Goal: Communication & Community: Ask a question

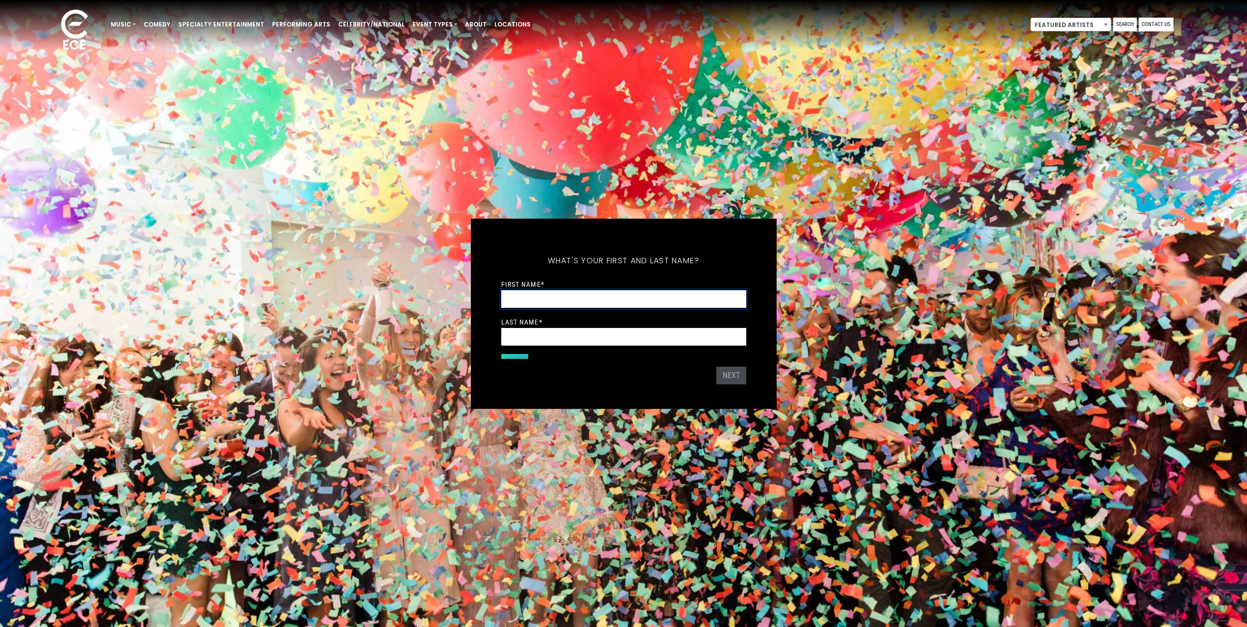
click at [611, 298] on input "First Name *" at bounding box center [623, 299] width 245 height 18
type input "*****"
type input "**********"
click at [719, 371] on button "Next" at bounding box center [731, 375] width 30 height 18
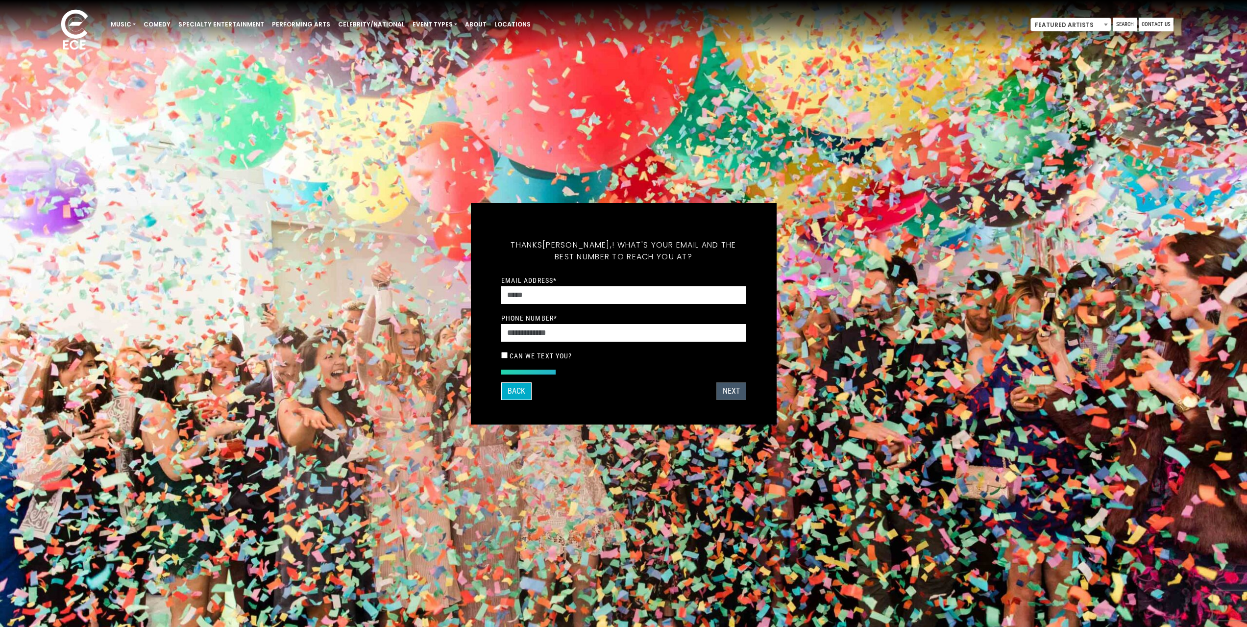
click at [728, 390] on button "Next" at bounding box center [731, 391] width 30 height 18
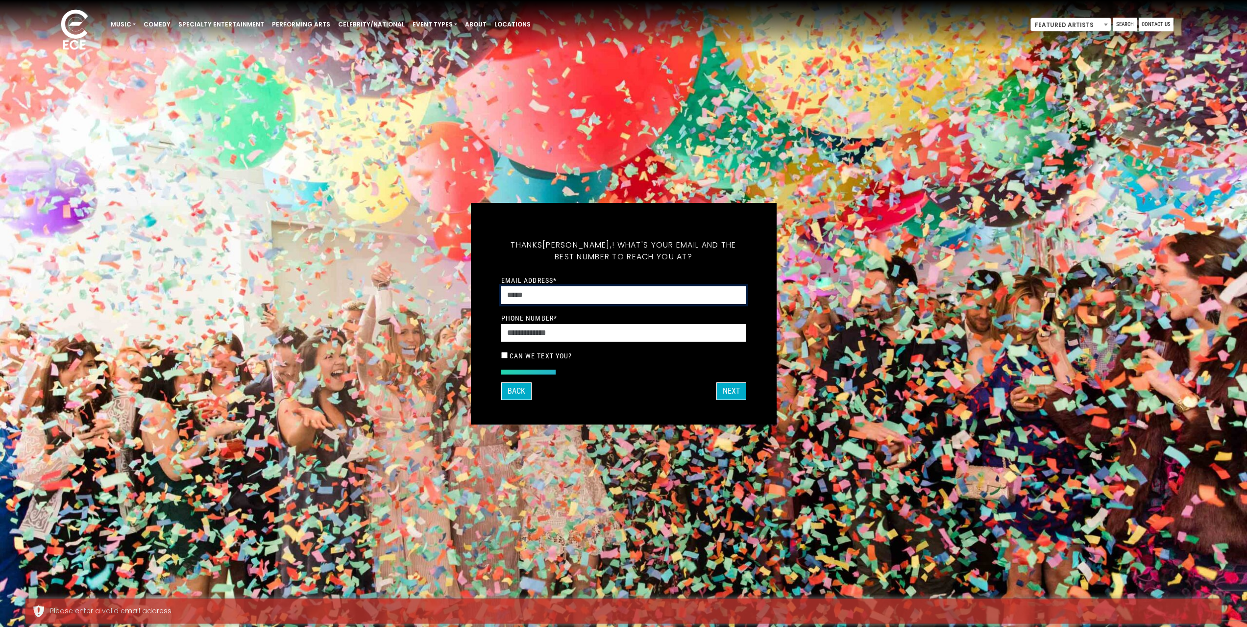
click at [565, 293] on input "Email Address *" at bounding box center [623, 295] width 245 height 18
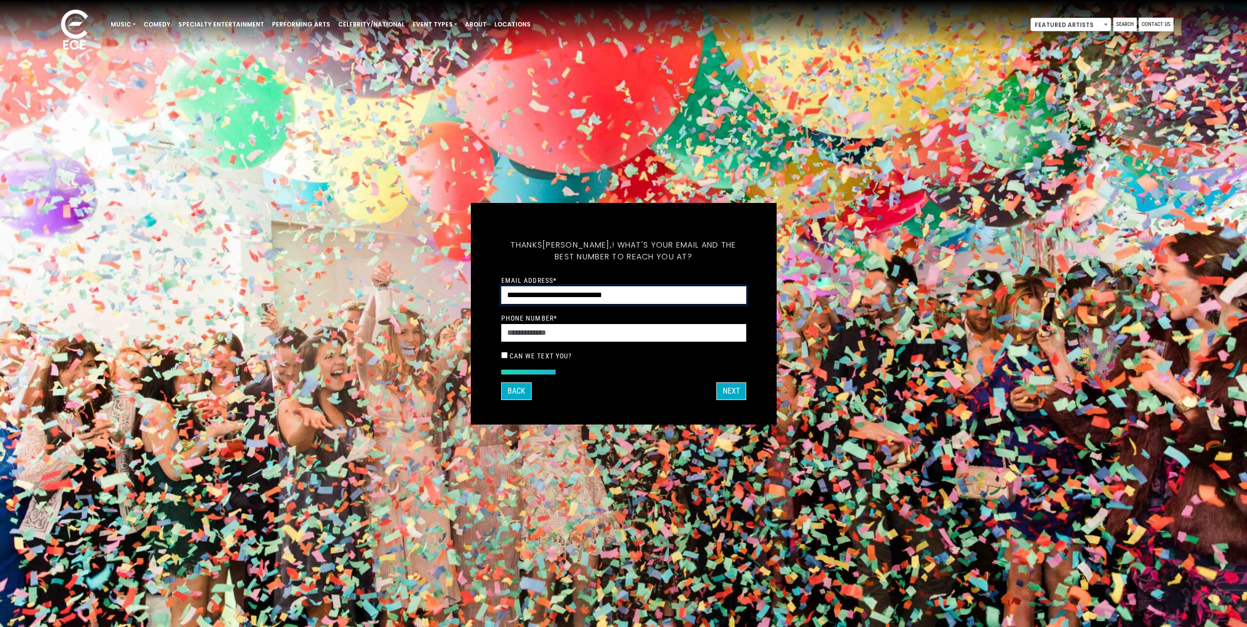
type input "**********"
click at [508, 358] on div "Can we text you?" at bounding box center [623, 356] width 245 height 12
click at [737, 391] on button "Next" at bounding box center [731, 391] width 30 height 18
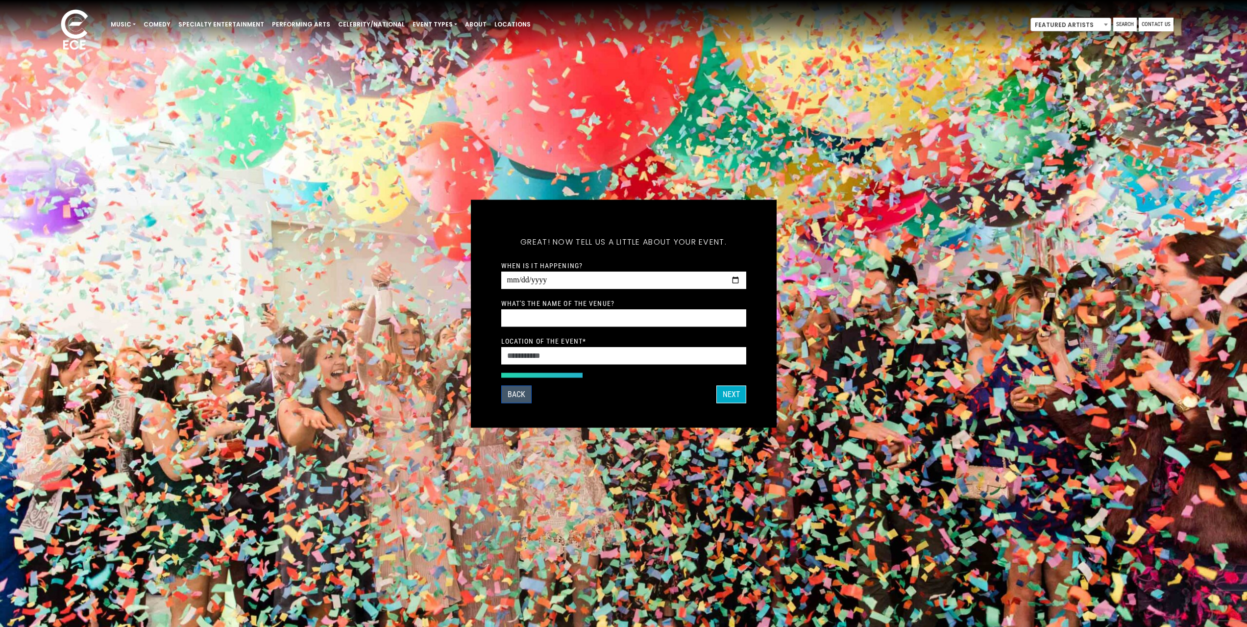
click at [516, 396] on button "Back" at bounding box center [516, 394] width 30 height 18
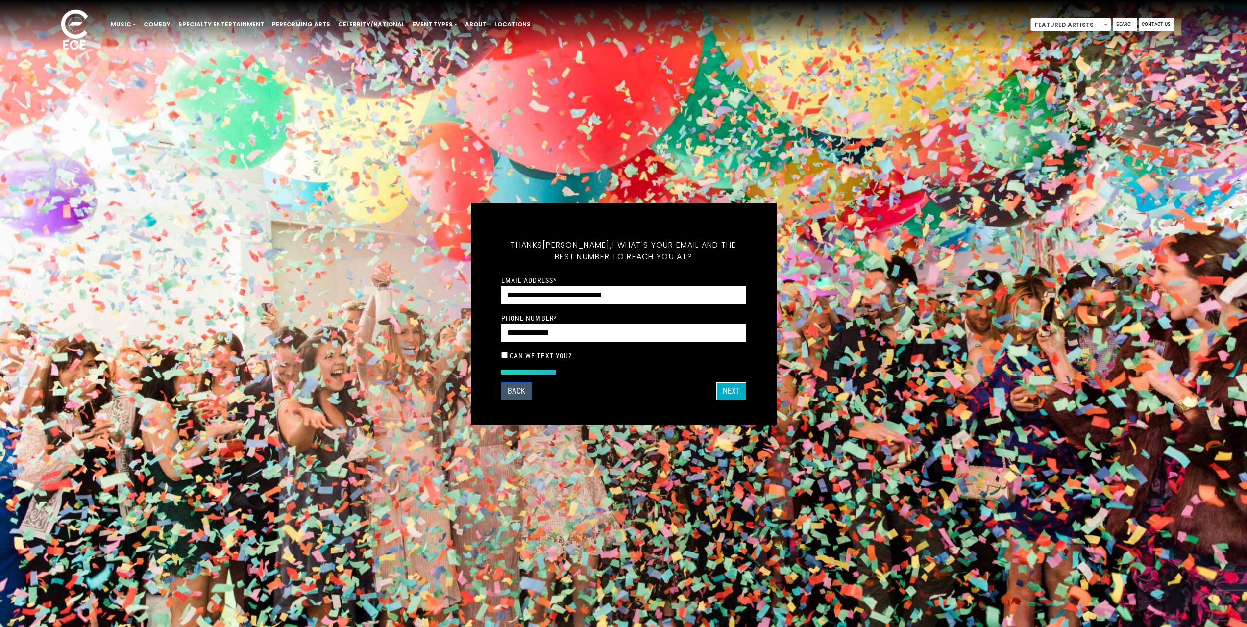
click at [516, 396] on button "Back" at bounding box center [516, 391] width 30 height 18
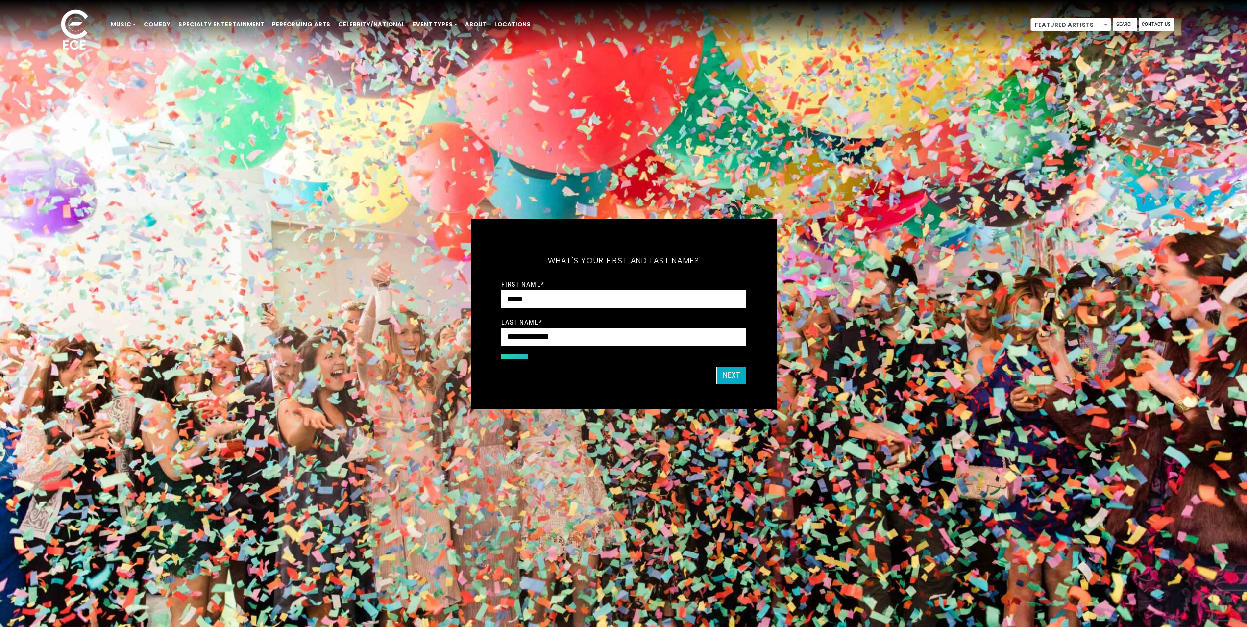
click at [520, 392] on div "What's your first and last name? Thanks [PERSON_NAME], ! What's your email and …" at bounding box center [624, 314] width 306 height 190
drag, startPoint x: 567, startPoint y: 299, endPoint x: 366, endPoint y: 303, distance: 201.4
click at [371, 301] on div "What's your first and last name? Thanks [PERSON_NAME], ! What's your email and …" at bounding box center [623, 313] width 1247 height 627
drag, startPoint x: 587, startPoint y: 335, endPoint x: 289, endPoint y: 333, distance: 298.4
click at [293, 333] on div "What's your first and last name? Thanks ! What's your email and the best number…" at bounding box center [623, 313] width 1247 height 627
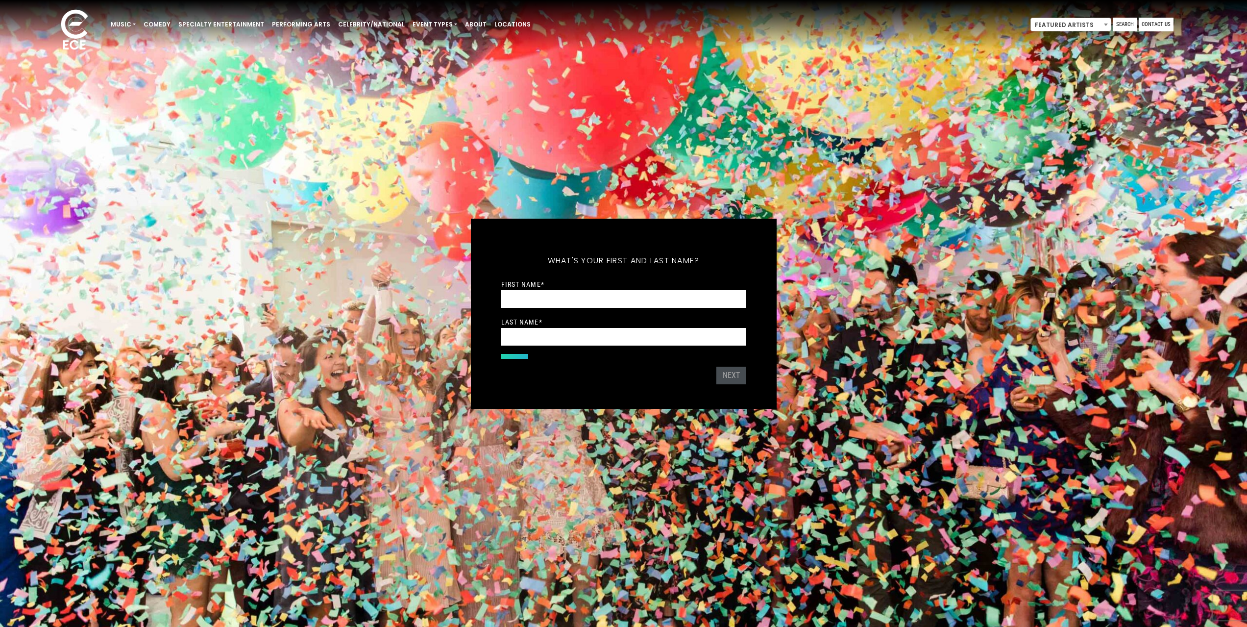
click at [395, 359] on div "What's your first and last name? Thanks ! What's your email and the best number…" at bounding box center [623, 313] width 1247 height 627
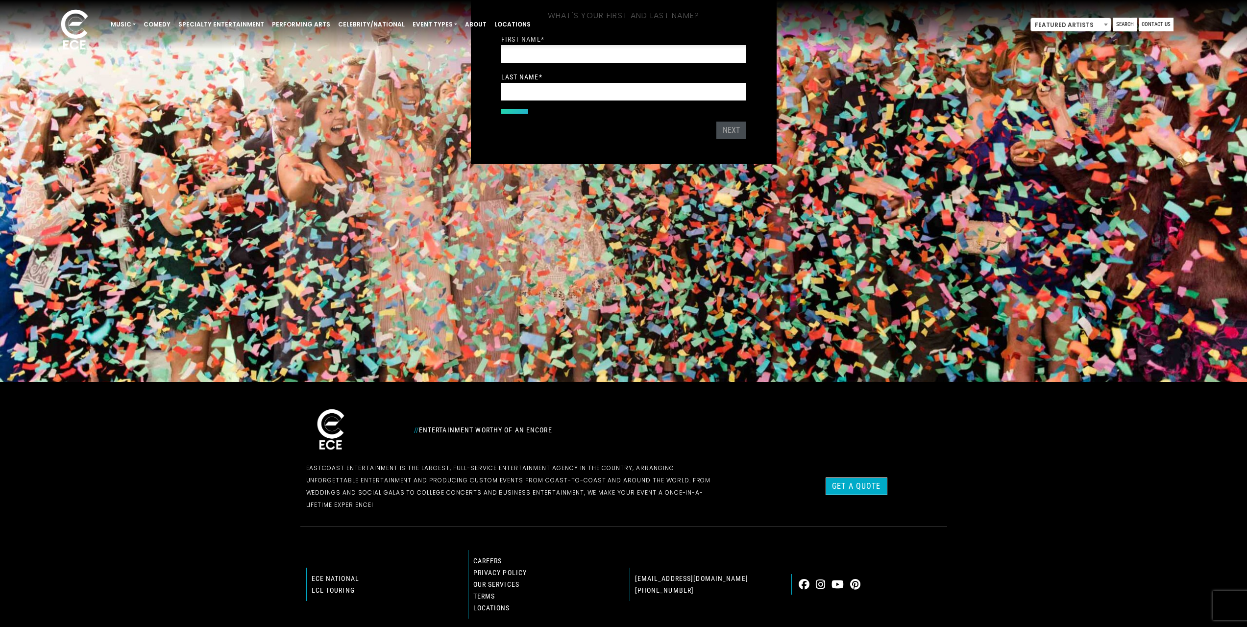
scroll to position [293, 0]
